Goal: Information Seeking & Learning: Understand process/instructions

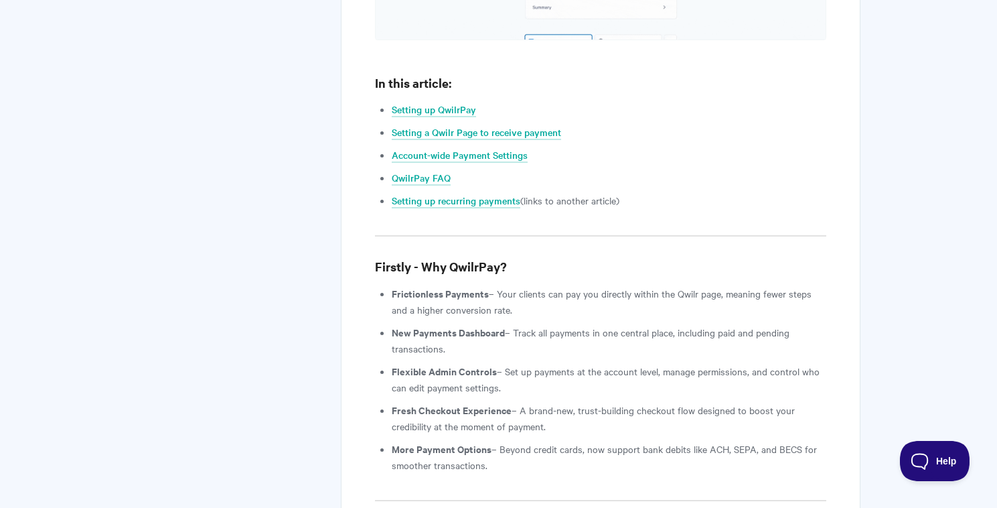
scroll to position [1250, 0]
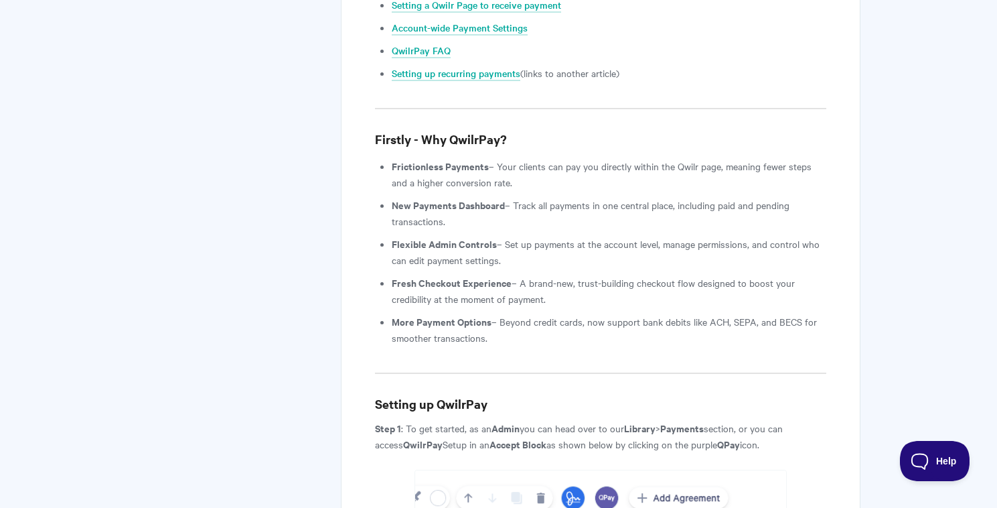
drag, startPoint x: 543, startPoint y: 265, endPoint x: 319, endPoint y: 118, distance: 267.9
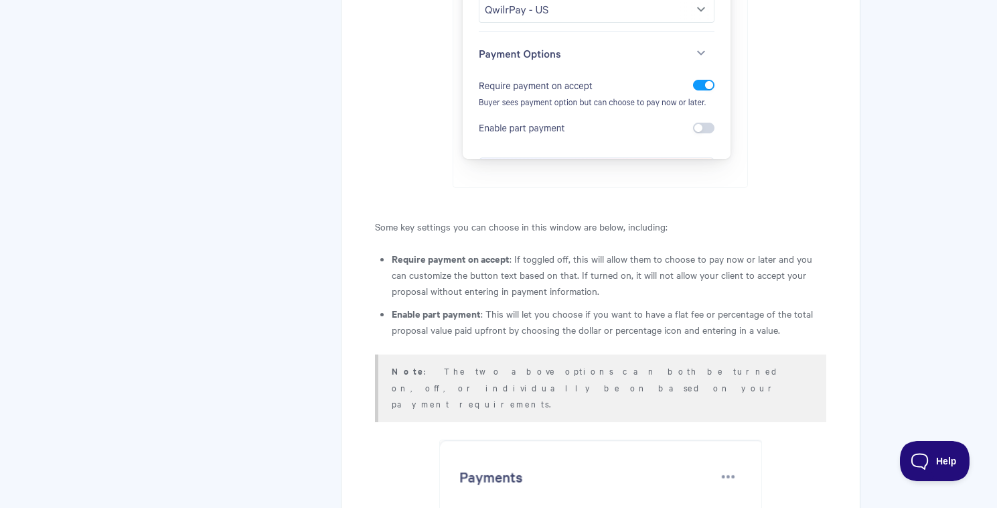
scroll to position [3567, 0]
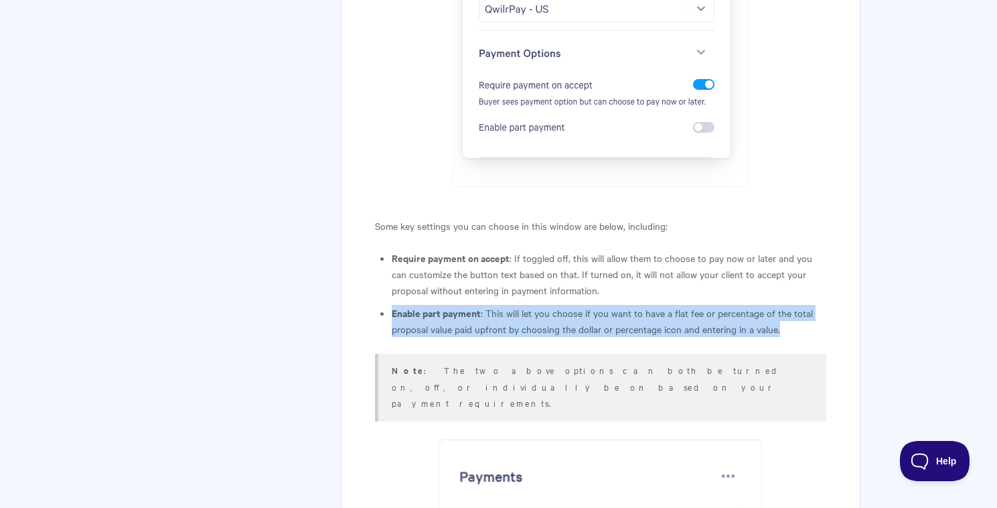
drag, startPoint x: 784, startPoint y: 244, endPoint x: 474, endPoint y: 218, distance: 311.2
click at [474, 305] on li "Enable part payment : This will let you choose if you want to have a flat fee o…" at bounding box center [609, 321] width 434 height 32
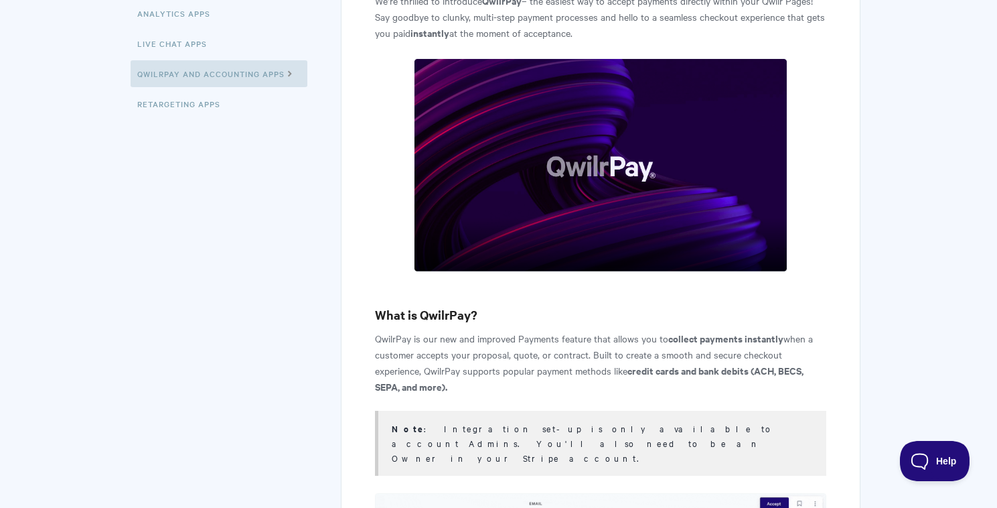
scroll to position [0, 0]
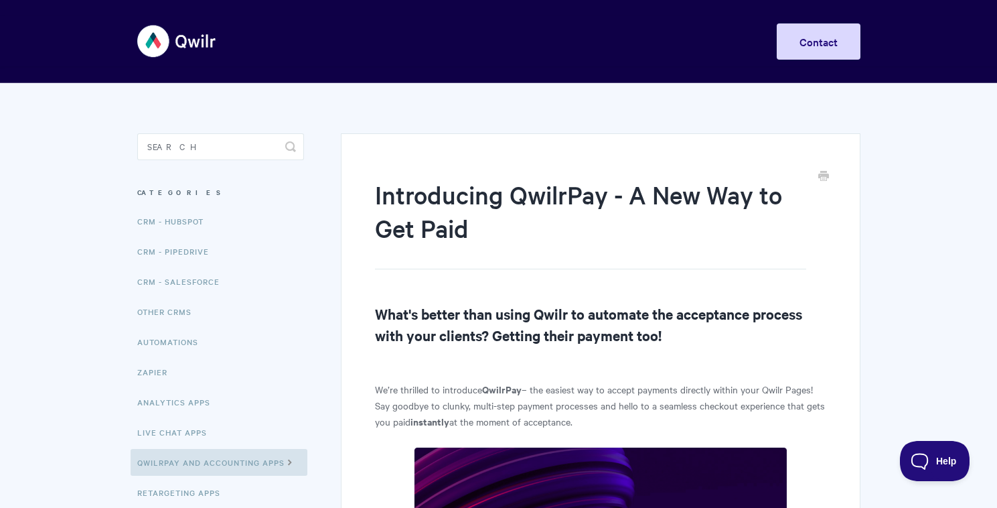
click at [202, 36] on img at bounding box center [177, 41] width 80 height 50
click at [177, 38] on img at bounding box center [177, 41] width 80 height 50
